Goal: Transaction & Acquisition: Subscribe to service/newsletter

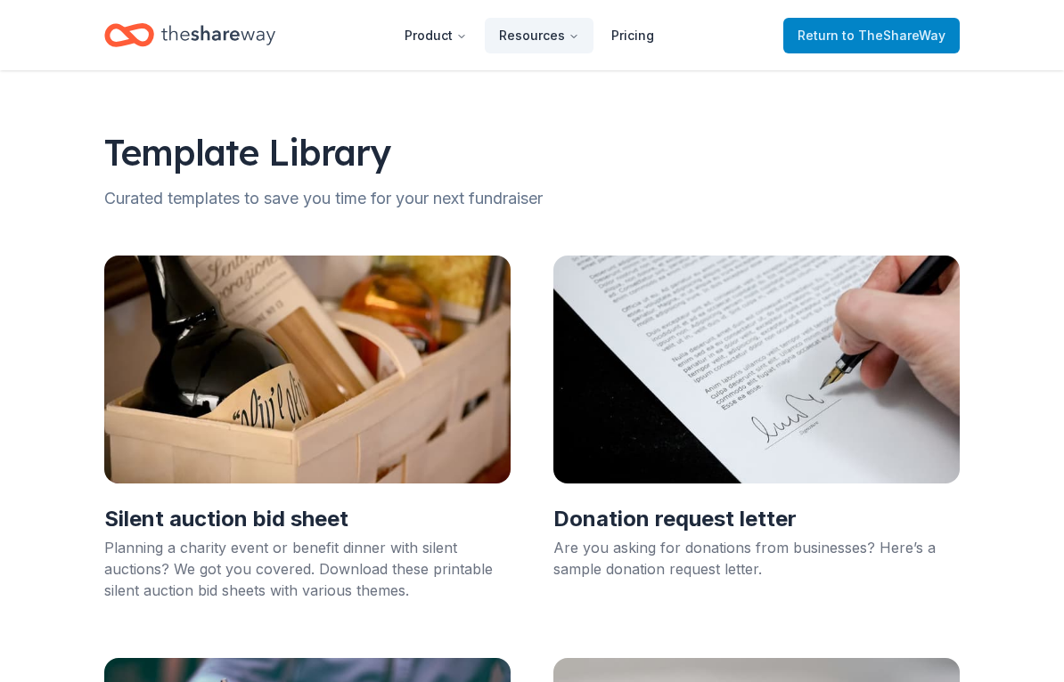
click at [897, 44] on span "Return to TheShareWay" at bounding box center [871, 35] width 148 height 21
click at [880, 35] on span "to TheShareWay" at bounding box center [893, 35] width 103 height 15
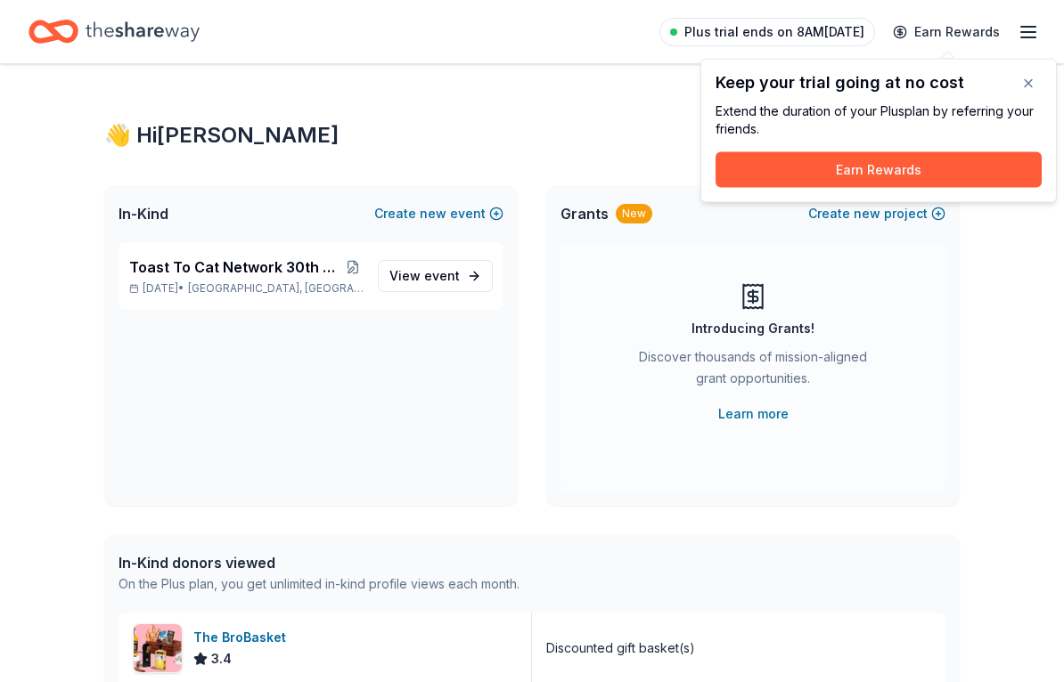
click at [875, 32] on link "Plus trial ends on 8AM[DATE]" at bounding box center [767, 32] width 216 height 29
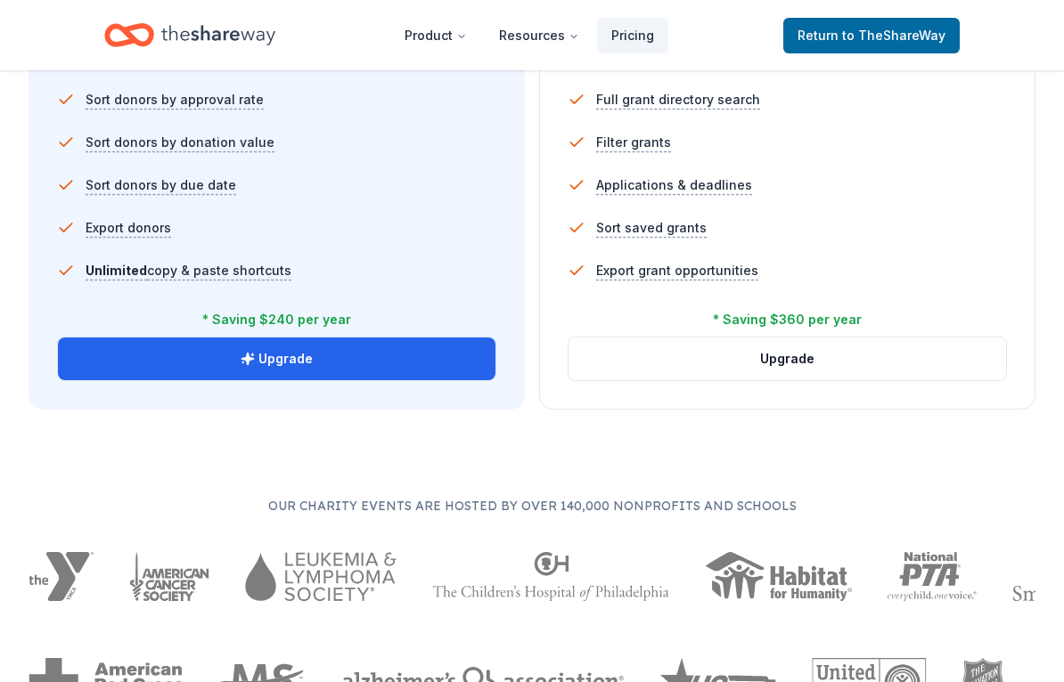
scroll to position [1305, 0]
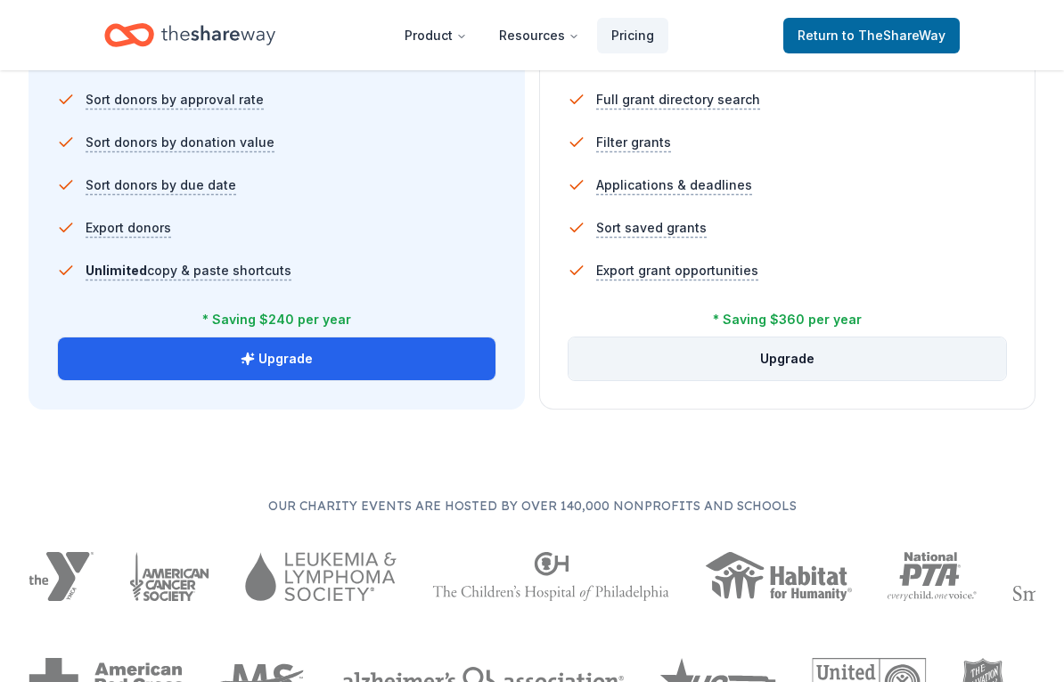
click at [803, 363] on button "Upgrade" at bounding box center [786, 359] width 437 height 43
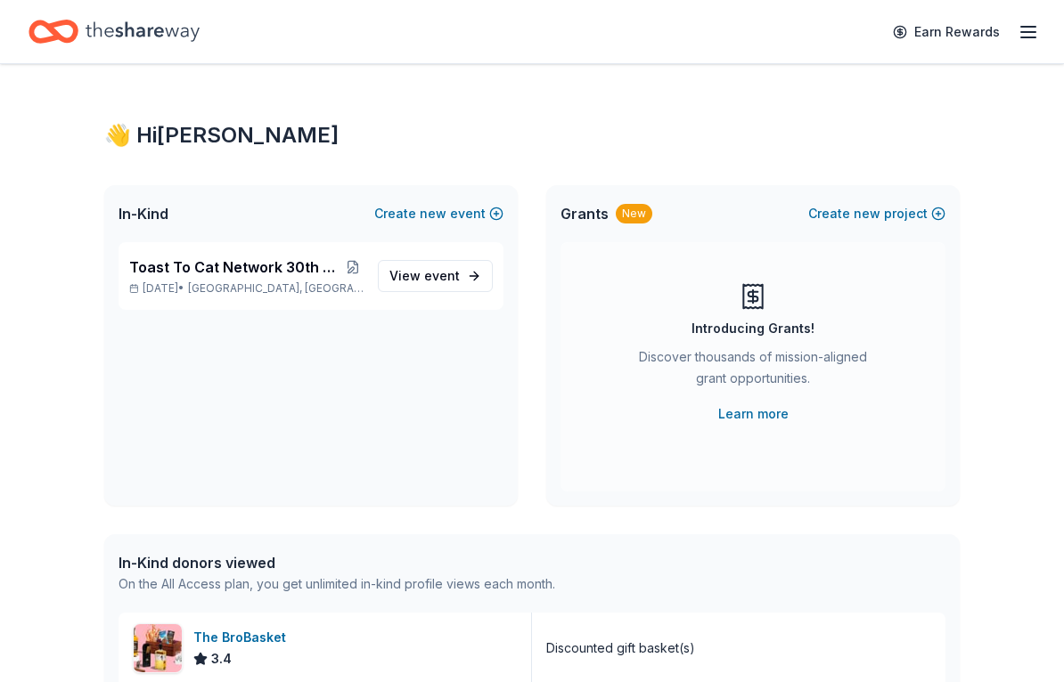
click at [1025, 42] on icon "button" at bounding box center [1027, 31] width 21 height 21
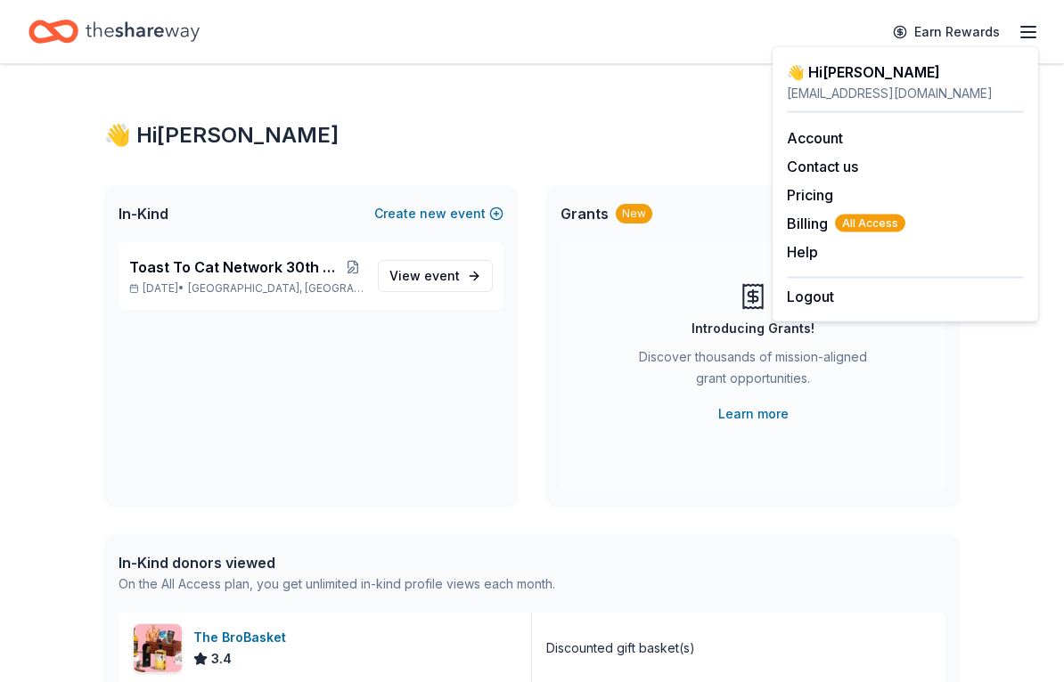
click at [136, 32] on icon "Home" at bounding box center [143, 31] width 114 height 37
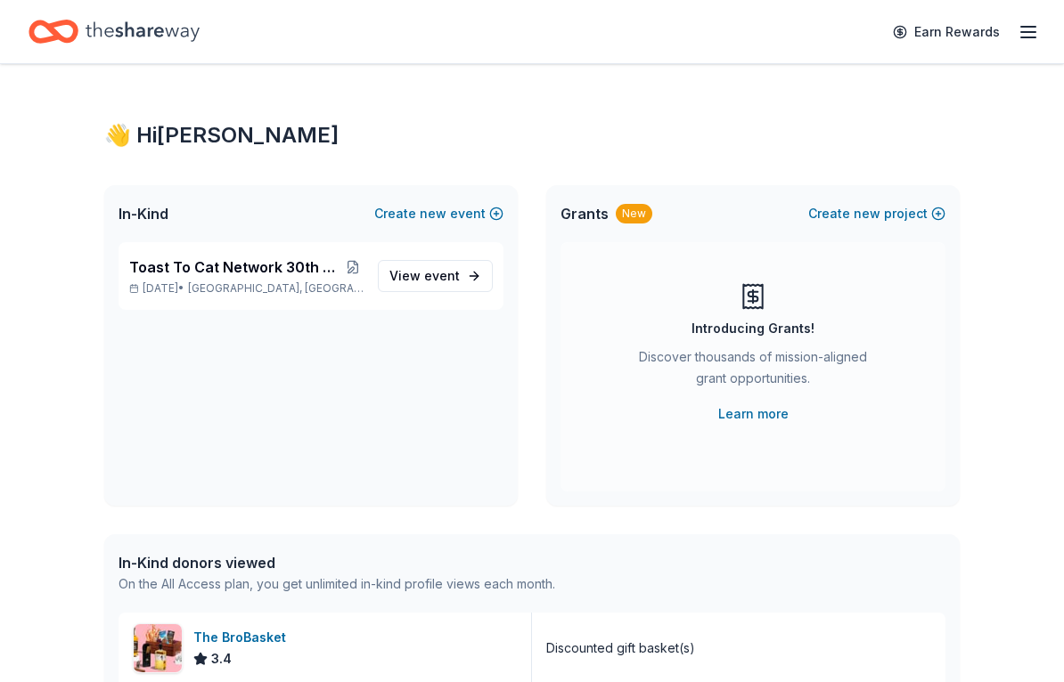
click at [146, 47] on icon "Home" at bounding box center [143, 31] width 114 height 37
click at [128, 44] on icon "Home" at bounding box center [143, 31] width 114 height 37
click at [157, 228] on div "In-Kind Create new event" at bounding box center [310, 213] width 413 height 57
click at [167, 282] on p "Nov 15, 2025 • South Miami, FL" at bounding box center [246, 289] width 234 height 14
click at [159, 282] on p "Nov 15, 2025 • South Miami, FL" at bounding box center [246, 289] width 234 height 14
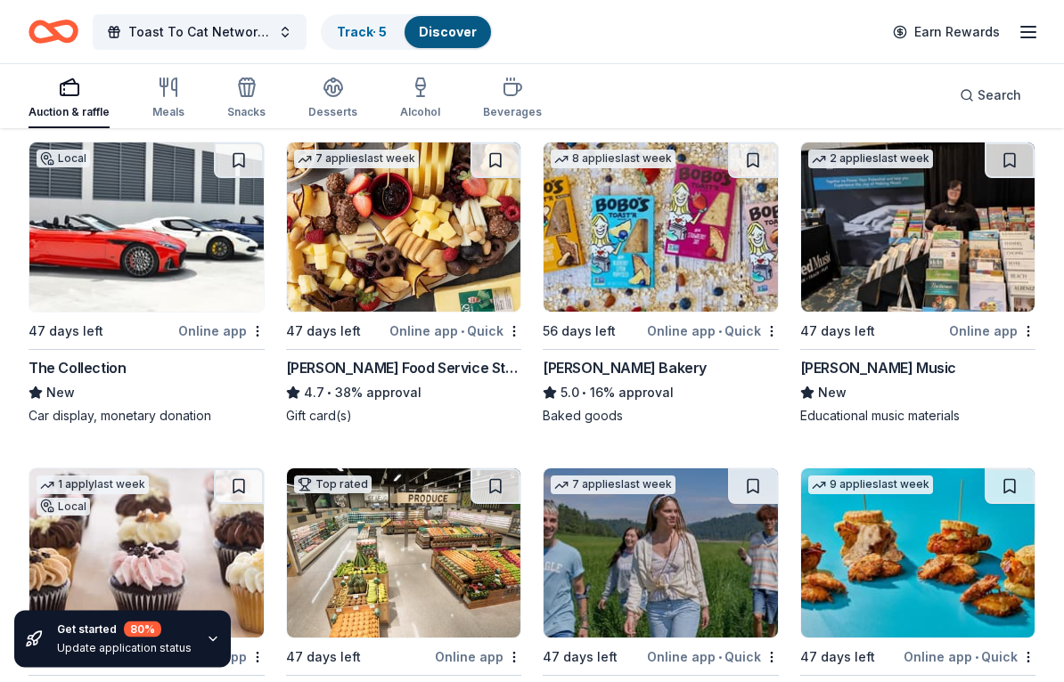
scroll to position [3957, 0]
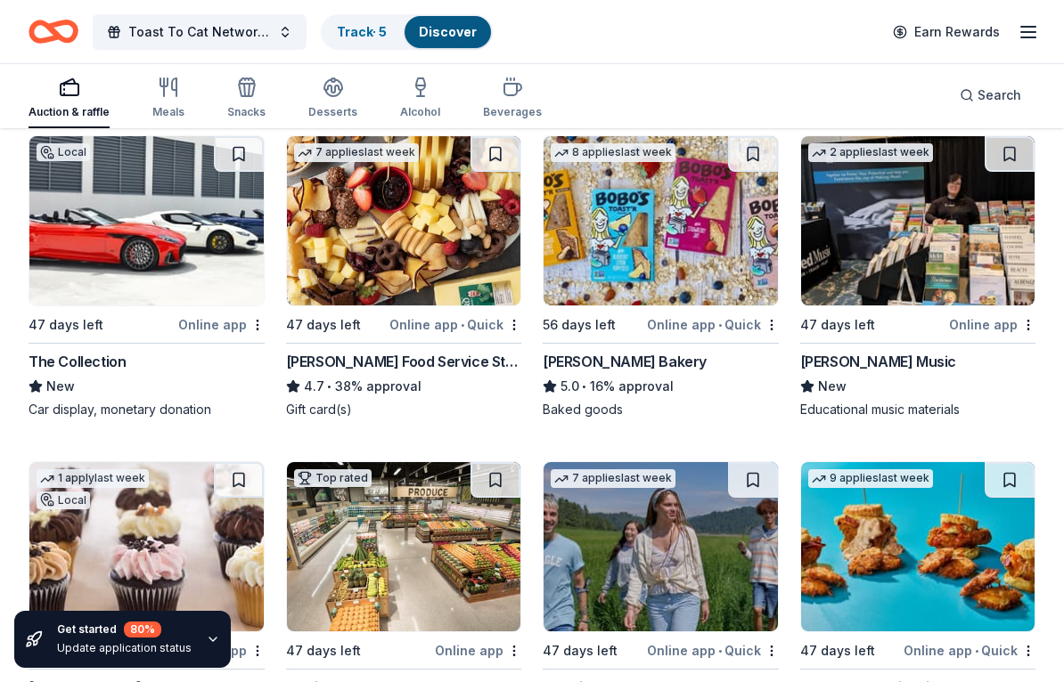
click at [608, 576] on img at bounding box center [660, 546] width 234 height 169
